Goal: Information Seeking & Learning: Check status

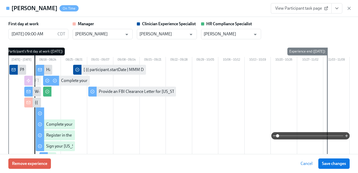
scroll to position [422, 0]
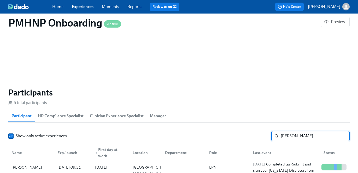
click at [312, 134] on input "Lauren Connors" at bounding box center [314, 136] width 69 height 10
paste input "[PERSON_NAME]"
type input "[PERSON_NAME]"
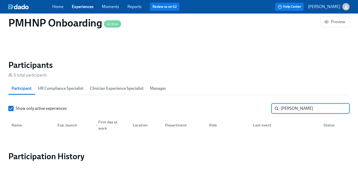
scroll to position [444, 0]
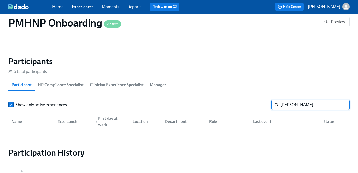
click at [93, 5] on link "Experiences" at bounding box center [83, 6] width 22 height 5
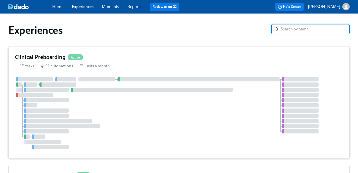
click at [70, 61] on div "Clinical Preboarding Active" at bounding box center [49, 57] width 68 height 8
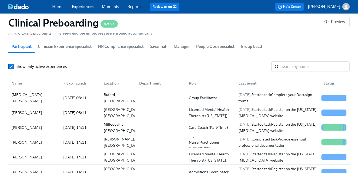
scroll to position [5, 0]
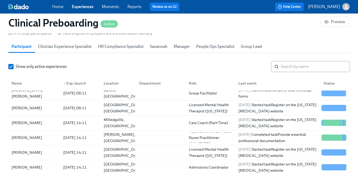
click at [285, 71] on input "search" at bounding box center [314, 67] width 69 height 10
paste input "[PERSON_NAME]"
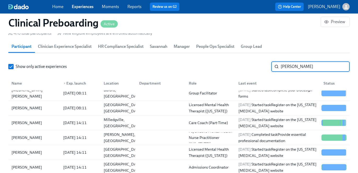
type input "[PERSON_NAME]"
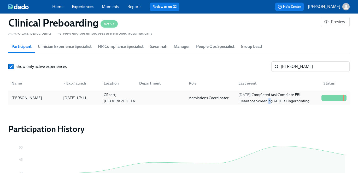
click at [269, 99] on div "2025/08/18 Completed task Complete FBI Clearance Screening AFTER Fingerprinting" at bounding box center [277, 98] width 83 height 13
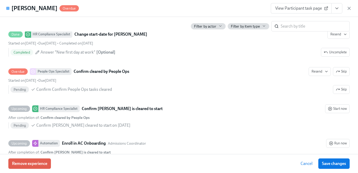
scroll to position [1070, 0]
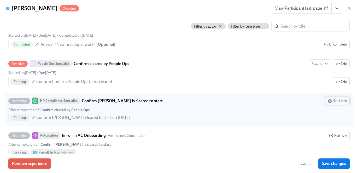
click at [339, 99] on span "Start now" at bounding box center [337, 101] width 19 height 5
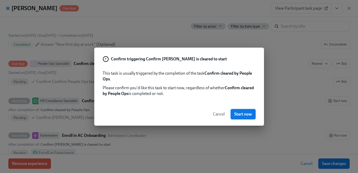
click at [244, 115] on span "Start now" at bounding box center [243, 114] width 18 height 5
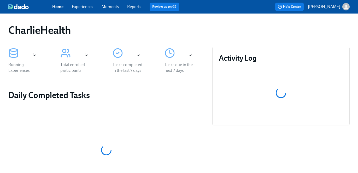
click at [80, 9] on link "Experiences" at bounding box center [82, 6] width 21 height 5
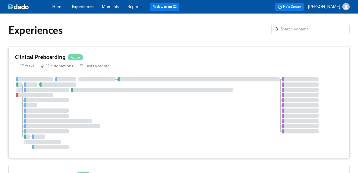
click at [64, 58] on h4 "Clinical Preboarding" at bounding box center [40, 57] width 51 height 8
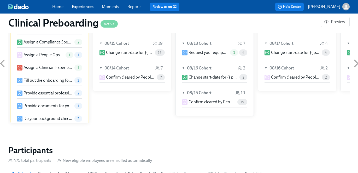
scroll to position [536, 0]
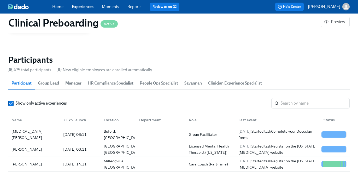
click at [303, 110] on div "Show only active experiences ​ Name ▼ Exp. launch Location Department Role Last…" at bounding box center [178, 169] width 341 height 143
click at [303, 105] on input "search" at bounding box center [314, 103] width 69 height 10
paste input "cherish.rexroat@gmail.com"
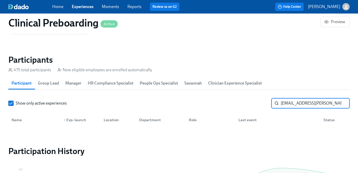
click at [303, 105] on input "cherish.rexroat@gmail.com" at bounding box center [314, 103] width 69 height 10
click at [287, 105] on input "charish" at bounding box center [314, 103] width 69 height 10
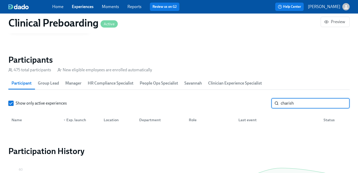
click at [287, 105] on input "charish" at bounding box center [314, 103] width 69 height 10
type input "cherish"
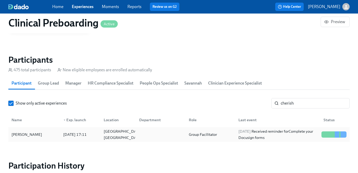
click at [237, 137] on div "2025/08/21 Received reminder for Complete your Docusign forms" at bounding box center [277, 135] width 83 height 13
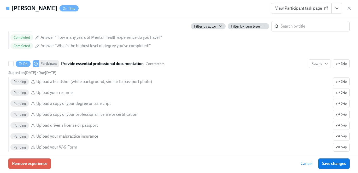
scroll to position [585, 0]
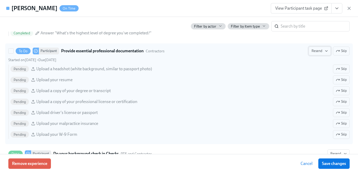
click at [322, 48] on button "Resend" at bounding box center [319, 51] width 22 height 9
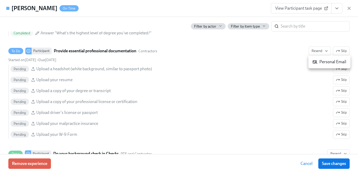
click at [324, 61] on div "Personal Email" at bounding box center [329, 62] width 34 height 6
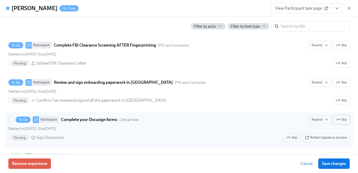
scroll to position [857, 0]
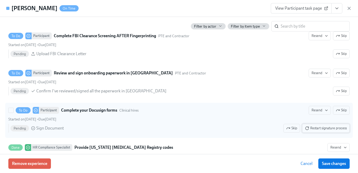
click at [330, 128] on span "Restart signature process" at bounding box center [326, 128] width 42 height 5
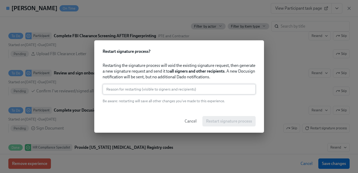
click at [211, 92] on input "text" at bounding box center [178, 89] width 153 height 10
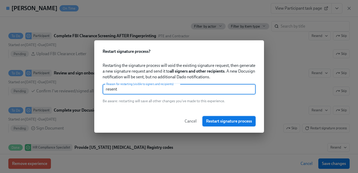
type input "resent"
click at [246, 125] on button "Restart signature process" at bounding box center [228, 121] width 53 height 10
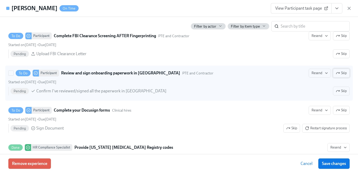
click at [338, 73] on icon "button" at bounding box center [337, 73] width 3 height 2
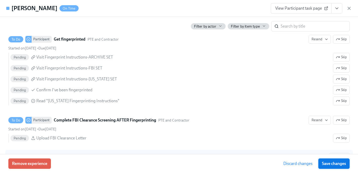
scroll to position [772, 0]
click at [330, 164] on span "Save changes" at bounding box center [334, 163] width 24 height 5
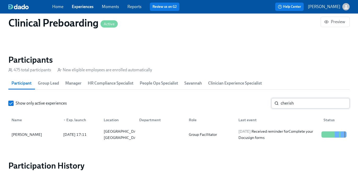
click at [300, 102] on input "cherish" at bounding box center [314, 103] width 69 height 10
paste input "Wilimina Kpor"
click at [291, 124] on div "Last event" at bounding box center [276, 120] width 85 height 10
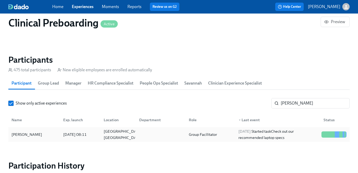
click at [291, 129] on div "Wilimina Kpor 2025/08/18 08:11 Staten Island, NY Group Facilitator 2025/08/20 S…" at bounding box center [178, 135] width 341 height 15
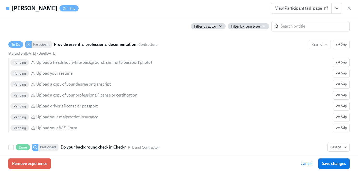
scroll to position [603, 0]
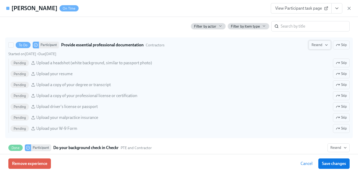
click at [318, 48] on button "Resend" at bounding box center [319, 45] width 22 height 9
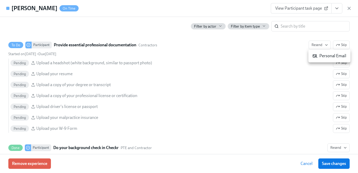
click at [319, 58] on div "Personal Email" at bounding box center [329, 56] width 34 height 6
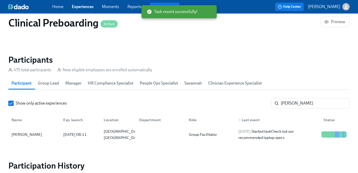
click at [286, 28] on div "Clinical Preboarding Active" at bounding box center [164, 23] width 312 height 13
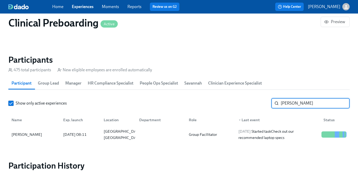
click at [287, 107] on input "Wilimina Kpor" at bounding box center [314, 103] width 69 height 10
paste input "Luke Boyd"
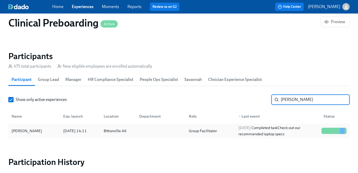
click at [269, 125] on div "Luke Boyd 2025/08/15 14:11 Bittonville AK Group Facilitator 2025/08/20 Complete…" at bounding box center [178, 131] width 341 height 15
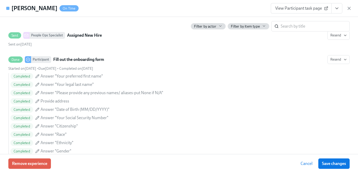
scroll to position [422, 0]
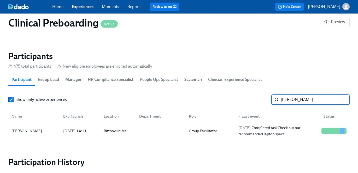
click at [300, 102] on input "Luke Boyd" at bounding box center [314, 100] width 69 height 10
paste input "Marley Adams"
type input "Marley Adams"
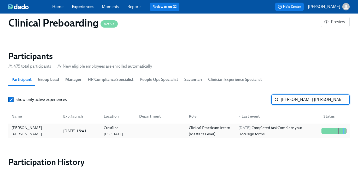
click at [234, 138] on div "Marley Adams 2025/08/18 16:41 Crestline, Ohio Clinical Practicum Intern (Master…" at bounding box center [178, 131] width 341 height 15
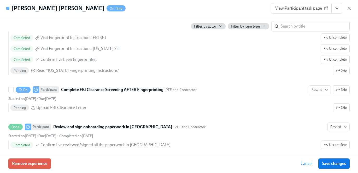
scroll to position [849, 0]
